Goal: Task Accomplishment & Management: Manage account settings

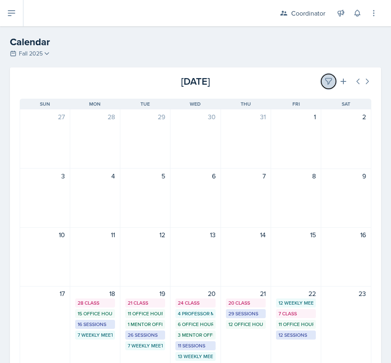
click at [326, 76] on button at bounding box center [329, 81] width 15 height 15
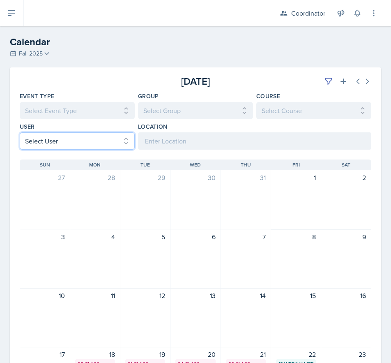
click at [46, 142] on select "Select User All [PERSON_NAME] [PERSON_NAME] [PERSON_NAME] [PERSON_NAME] [PERSON…" at bounding box center [77, 140] width 115 height 17
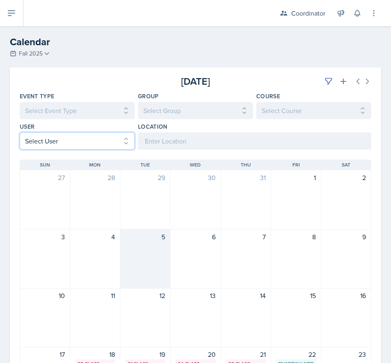
select select "481202eb-b246-4b62-a80e-9d17d239237b"
click at [20, 132] on select "Select User All [PERSON_NAME] [PERSON_NAME] [PERSON_NAME] [PERSON_NAME] [PERSON…" at bounding box center [77, 140] width 115 height 17
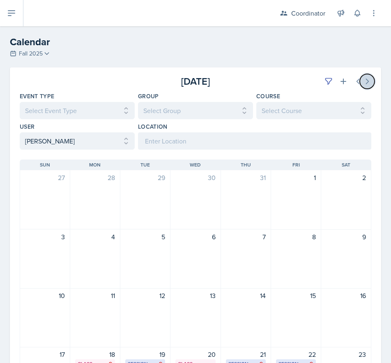
click at [367, 80] on icon at bounding box center [368, 81] width 2 height 5
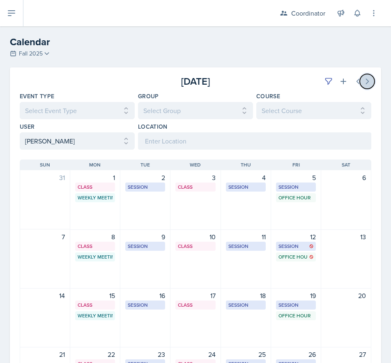
click at [367, 80] on icon at bounding box center [368, 81] width 2 height 5
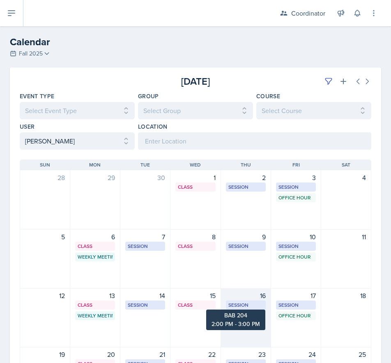
click at [241, 315] on div "16 Session BAB 204 2:00 PM - 3:00 PM" at bounding box center [246, 317] width 50 height 59
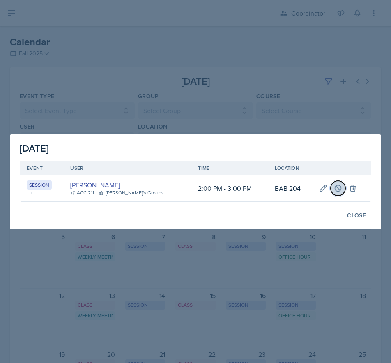
click at [336, 192] on icon at bounding box center [338, 188] width 8 height 8
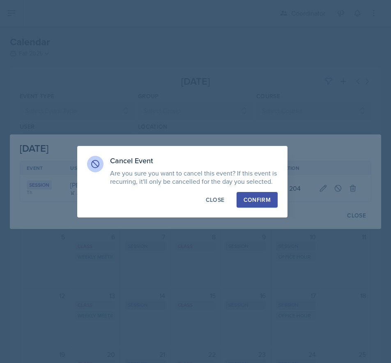
click at [256, 197] on div "Confirm" at bounding box center [257, 200] width 27 height 8
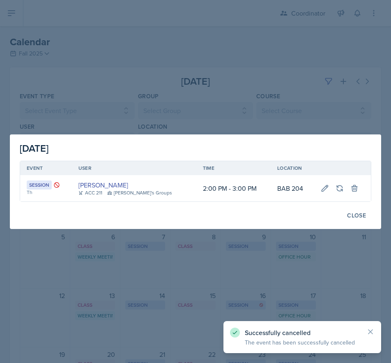
drag, startPoint x: 238, startPoint y: 289, endPoint x: 238, endPoint y: 283, distance: 5.3
click at [238, 288] on div at bounding box center [195, 181] width 391 height 363
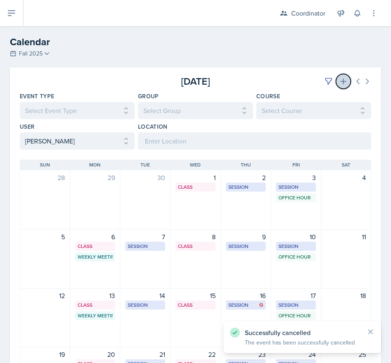
click at [341, 81] on icon at bounding box center [344, 82] width 6 height 6
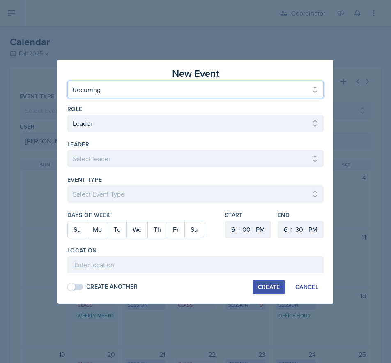
click at [89, 94] on select "One Time Recurring" at bounding box center [195, 89] width 257 height 17
select select "One Time"
click at [67, 81] on select "One Time Recurring" at bounding box center [195, 89] width 257 height 17
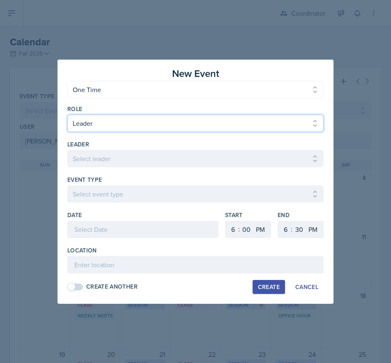
click at [90, 122] on select "Select Role Leader Mentor Coordinator" at bounding box center [195, 123] width 257 height 17
click at [67, 115] on select "Select Role Leader Mentor Coordinator" at bounding box center [195, 123] width 257 height 17
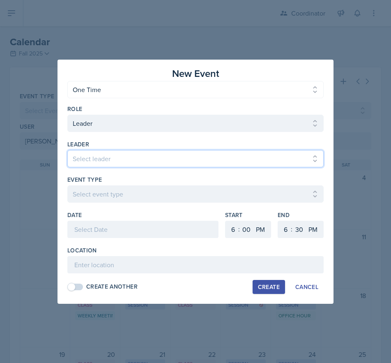
click at [95, 153] on select "Select leader [PERSON_NAME] [PERSON_NAME] [PERSON_NAME] [PERSON_NAME] [PERSON_N…" at bounding box center [195, 158] width 257 height 17
select select "78dc4bf4-6205-4e14-a73b-7f3dba3c49ac"
click at [67, 150] on select "Select leader [PERSON_NAME] [PERSON_NAME] [PERSON_NAME] [PERSON_NAME] [PERSON_N…" at bounding box center [195, 158] width 257 height 17
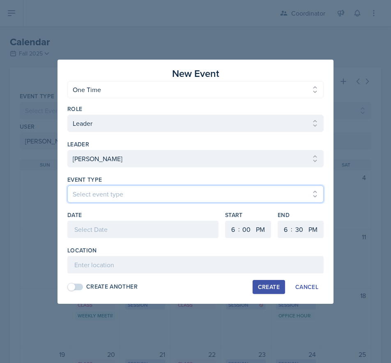
click at [111, 191] on select "Select event type Admin Office Hour Cal Workshop Class Class Announcement LA Pe…" at bounding box center [195, 193] width 257 height 17
select select "30b582fb-8ac9-49fb-a214-1fb047ccc295"
click at [67, 185] on select "Select event type Admin Office Hour Cal Workshop Class Class Announcement LA Pe…" at bounding box center [195, 193] width 257 height 17
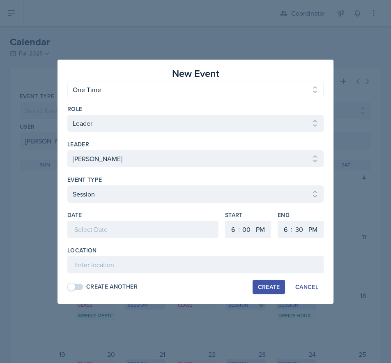
click at [107, 234] on div at bounding box center [142, 229] width 151 height 17
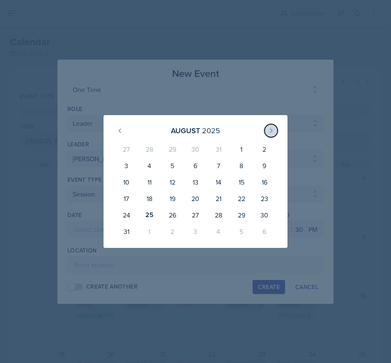
click at [266, 132] on button at bounding box center [271, 130] width 13 height 13
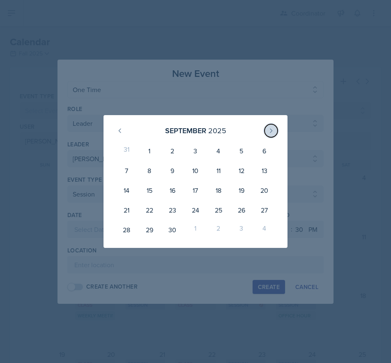
click at [266, 132] on button at bounding box center [271, 130] width 13 height 13
click at [224, 194] on div "16" at bounding box center [218, 190] width 23 height 20
type input "[DATE]"
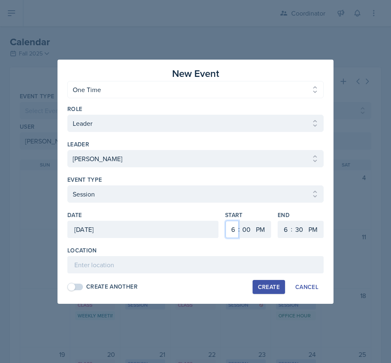
drag, startPoint x: 231, startPoint y: 229, endPoint x: 234, endPoint y: 222, distance: 8.1
click at [231, 229] on select "1 2 3 4 5 6 7 8 9 10 11 12" at bounding box center [232, 229] width 13 height 17
select select "2"
click at [226, 221] on select "1 2 3 4 5 6 7 8 9 10 11 12" at bounding box center [232, 229] width 13 height 17
drag, startPoint x: 285, startPoint y: 236, endPoint x: 286, endPoint y: 222, distance: 13.2
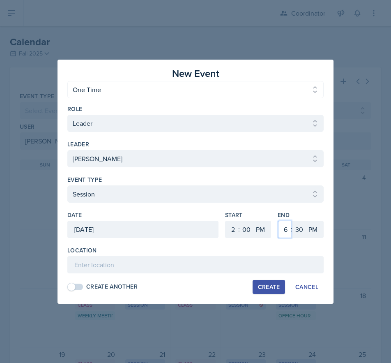
click at [285, 236] on select "1 2 3 4 5 6 7 8 9 10 11 12" at bounding box center [284, 229] width 13 height 17
drag, startPoint x: 283, startPoint y: 231, endPoint x: 284, endPoint y: 225, distance: 6.3
click at [283, 231] on select "1 2 3 4 5 6 7 8 9 10 11 12" at bounding box center [284, 229] width 13 height 17
select select "3"
click at [278, 221] on select "1 2 3 4 5 6 7 8 9 10 11 12" at bounding box center [284, 229] width 13 height 17
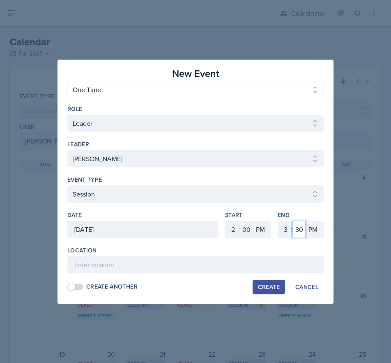
click at [298, 230] on select "00 05 10 15 20 25 30 35 40 45 50 55" at bounding box center [299, 229] width 13 height 17
select select "0"
click at [293, 221] on select "00 05 10 15 20 25 30 35 40 45 50 55" at bounding box center [299, 229] width 13 height 17
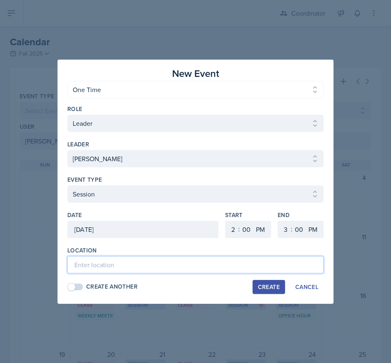
click at [203, 260] on input at bounding box center [195, 264] width 257 height 17
type input "TBD"
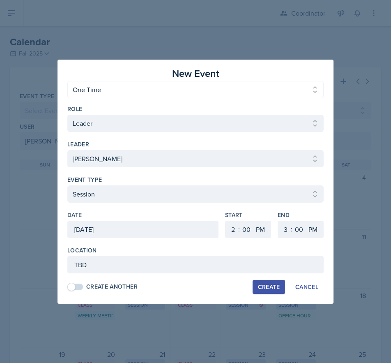
click at [269, 286] on div "Create" at bounding box center [269, 287] width 22 height 7
select select
select select "6"
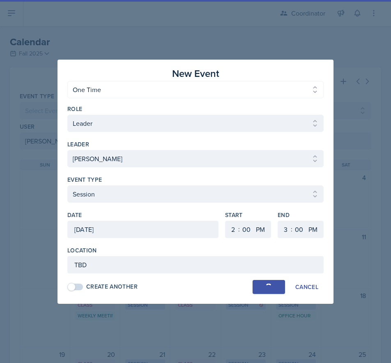
select select "30"
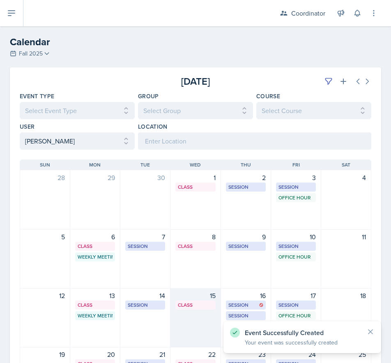
scroll to position [41, 0]
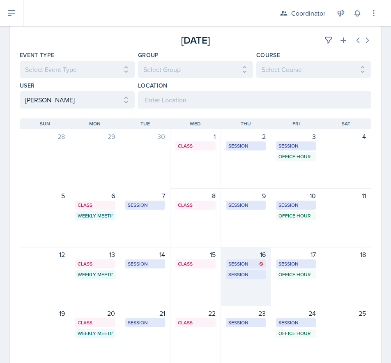
click at [234, 285] on div "16 Session BAB 204 2:00 PM - 3:00 PM Session TBD 2:00 PM - 3:00 PM" at bounding box center [246, 276] width 50 height 59
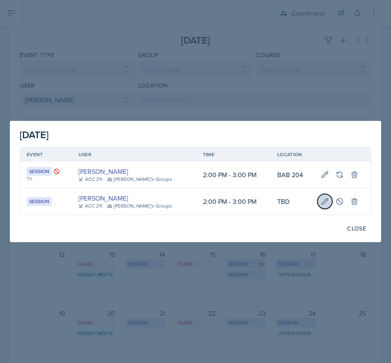
click at [318, 208] on button at bounding box center [325, 201] width 15 height 15
type input "[DATE]"
select select "2"
select select "0"
select select "PM"
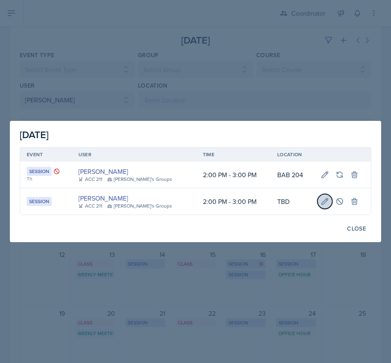
select select "3"
select select "0"
select select "PM"
type input "TBD"
select select "30b582fb-8ac9-49fb-a214-1fb047ccc295"
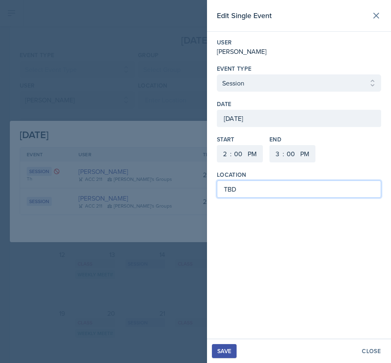
click at [294, 195] on input "TBD" at bounding box center [299, 188] width 164 height 17
type input "T"
type input "BAB 207 - Room change this week only"
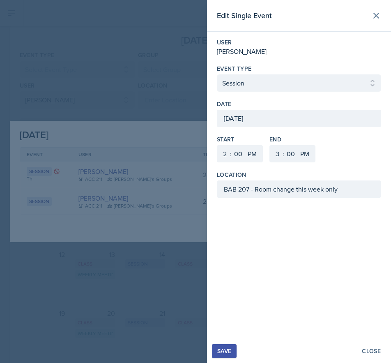
click at [220, 352] on div "Save" at bounding box center [224, 351] width 14 height 7
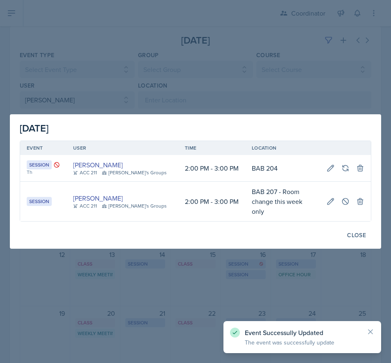
click at [183, 53] on div at bounding box center [195, 181] width 391 height 363
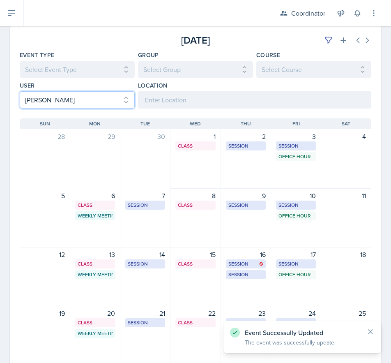
click at [67, 92] on select "Select User All [PERSON_NAME] [PERSON_NAME] [PERSON_NAME] [PERSON_NAME] [PERSON…" at bounding box center [77, 99] width 115 height 17
select select
click at [20, 91] on select "Select User All [PERSON_NAME] [PERSON_NAME] [PERSON_NAME] [PERSON_NAME] [PERSON…" at bounding box center [77, 99] width 115 height 17
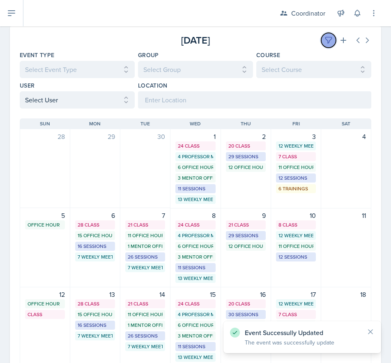
click at [326, 35] on button at bounding box center [329, 40] width 15 height 15
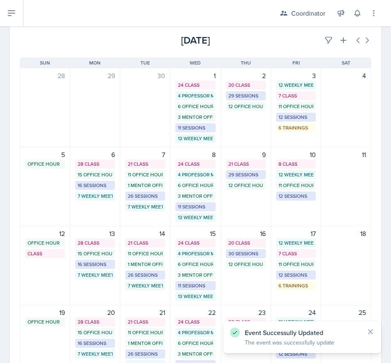
click at [254, 43] on div "[DATE]" at bounding box center [312, 40] width 117 height 15
